Goal: Task Accomplishment & Management: Use online tool/utility

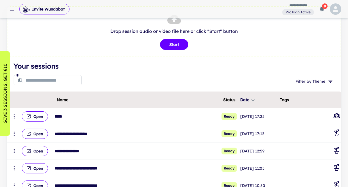
scroll to position [24, 0]
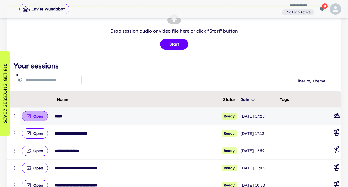
click at [37, 117] on button "Open" at bounding box center [35, 116] width 26 height 10
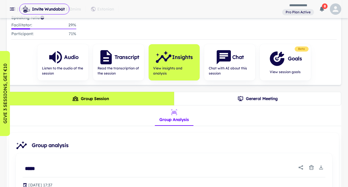
scroll to position [67, 0]
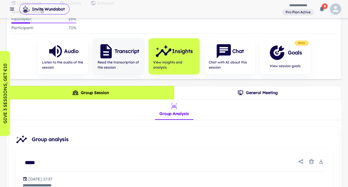
click at [116, 59] on div "Transcript" at bounding box center [119, 51] width 42 height 17
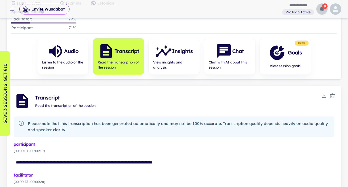
click at [322, 9] on icon "button" at bounding box center [322, 9] width 4 height 5
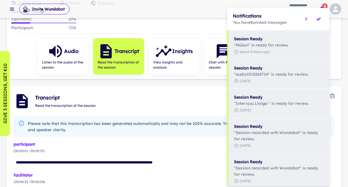
click at [322, 9] on div "Notifications You have 8 unread messages" at bounding box center [278, 19] width 102 height 22
click at [161, 102] on div at bounding box center [174, 93] width 348 height 187
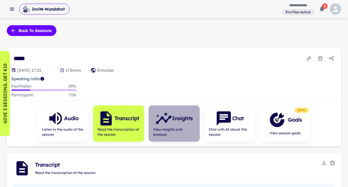
click at [169, 121] on icon "button" at bounding box center [163, 118] width 17 height 17
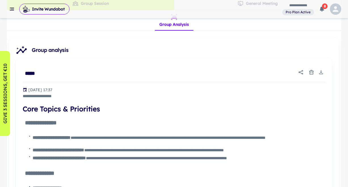
scroll to position [158, 0]
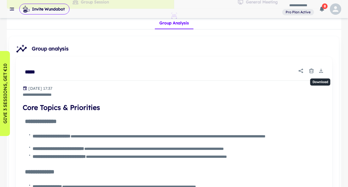
click at [322, 70] on icon "Download" at bounding box center [321, 70] width 2 height 1
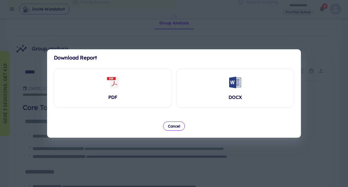
click at [321, 70] on div "Download Report PDF DOCX Cancel" at bounding box center [174, 93] width 348 height 187
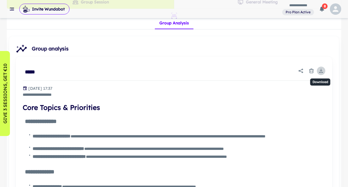
click at [322, 70] on icon "Download" at bounding box center [321, 70] width 2 height 1
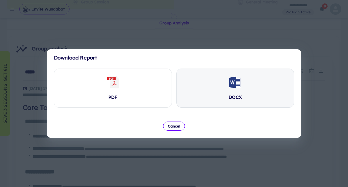
click at [236, 85] on icon at bounding box center [235, 83] width 12 height 12
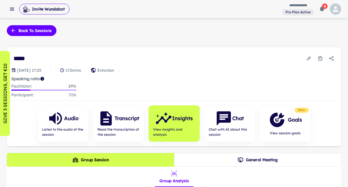
scroll to position [0, 0]
click at [27, 31] on button "Back to sessions" at bounding box center [32, 30] width 50 height 11
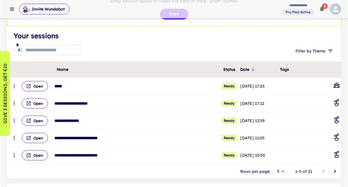
scroll to position [53, 0]
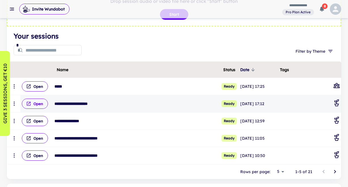
click at [36, 105] on button "Open" at bounding box center [35, 104] width 26 height 10
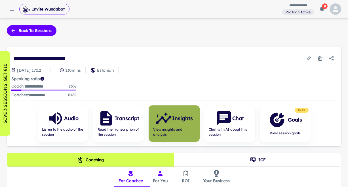
click at [185, 119] on h6 "Insights" at bounding box center [182, 119] width 21 height 8
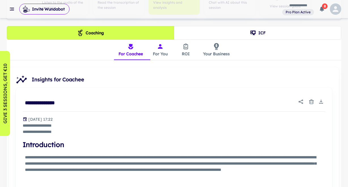
scroll to position [130, 0]
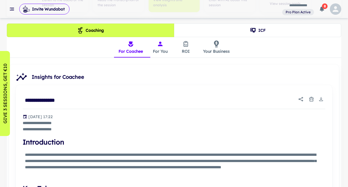
click at [159, 45] on icon "insights tabs" at bounding box center [160, 44] width 5 height 5
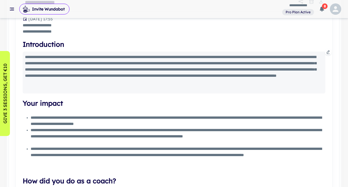
scroll to position [231, 0]
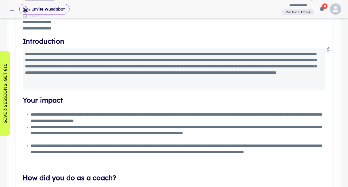
click at [232, 62] on p "**********" at bounding box center [173, 69] width 296 height 37
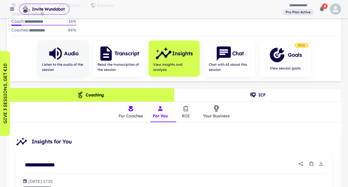
scroll to position [68, 0]
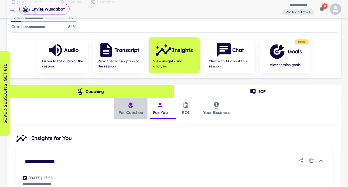
click at [126, 108] on button "For Coachee" at bounding box center [130, 108] width 33 height 20
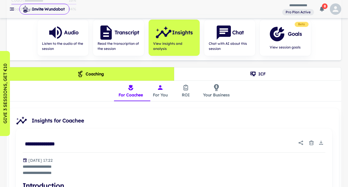
scroll to position [65, 0]
